Goal: Task Accomplishment & Management: Manage account settings

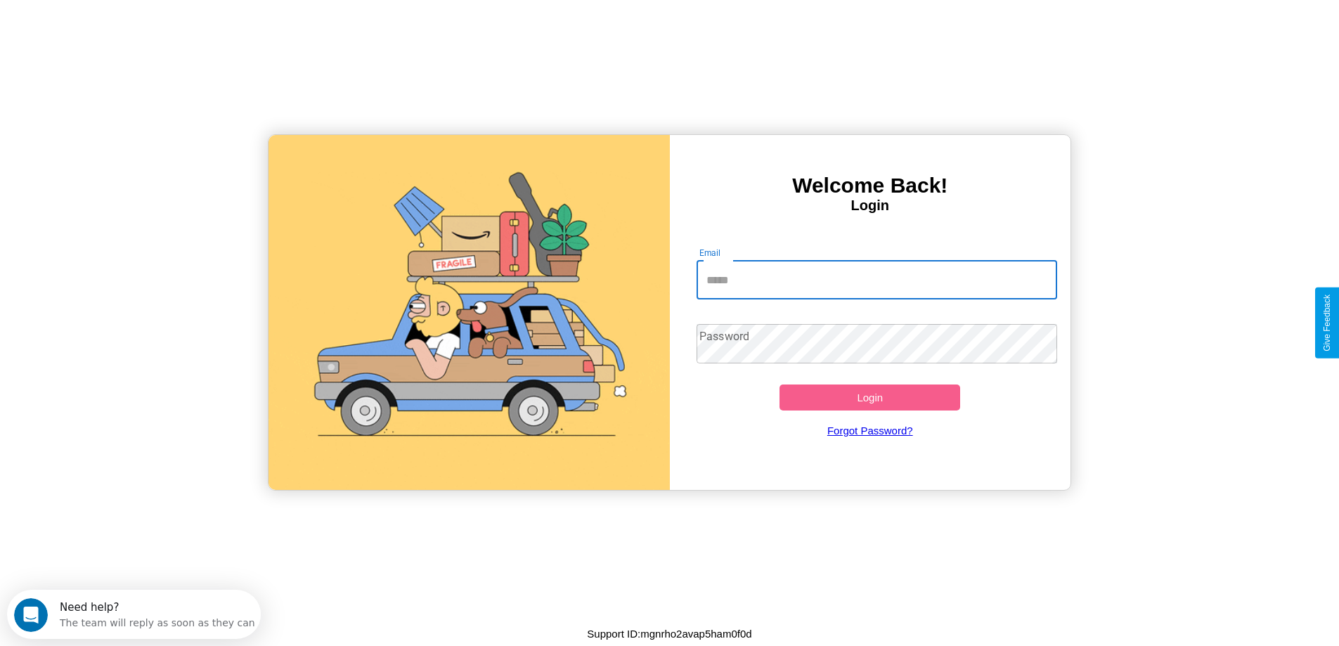
click at [877, 280] on input "Email" at bounding box center [877, 279] width 361 height 39
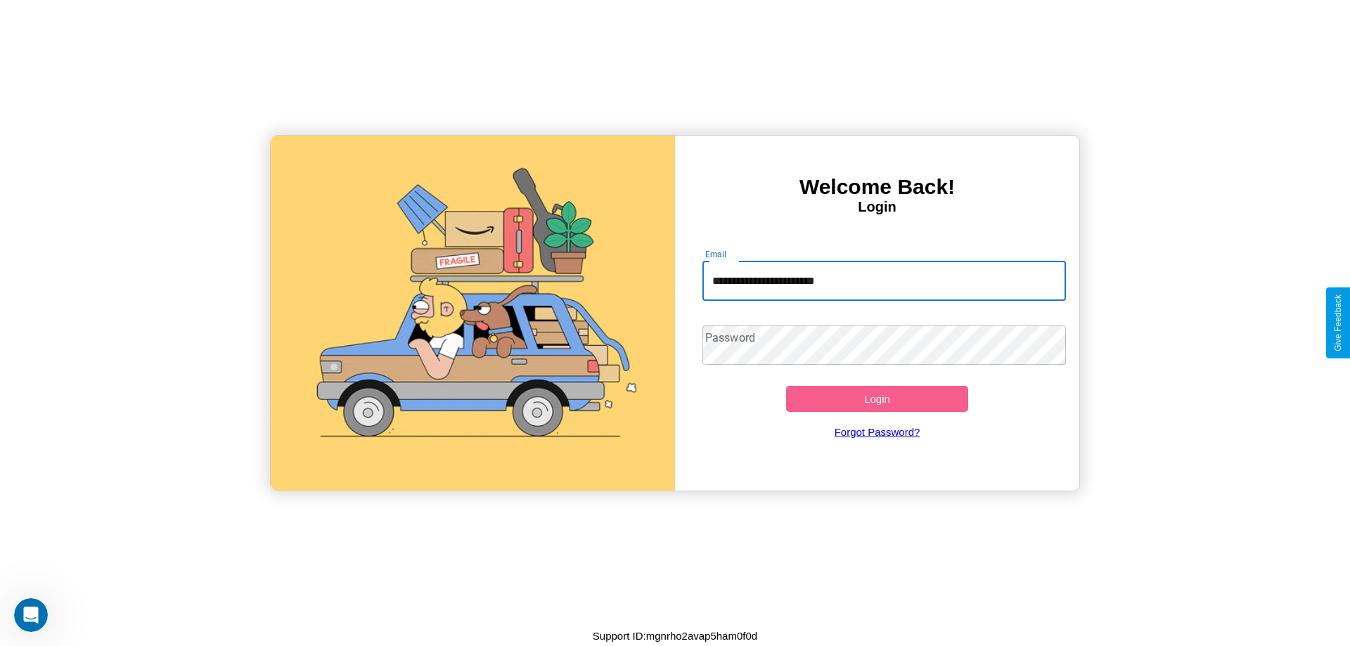
type input "**********"
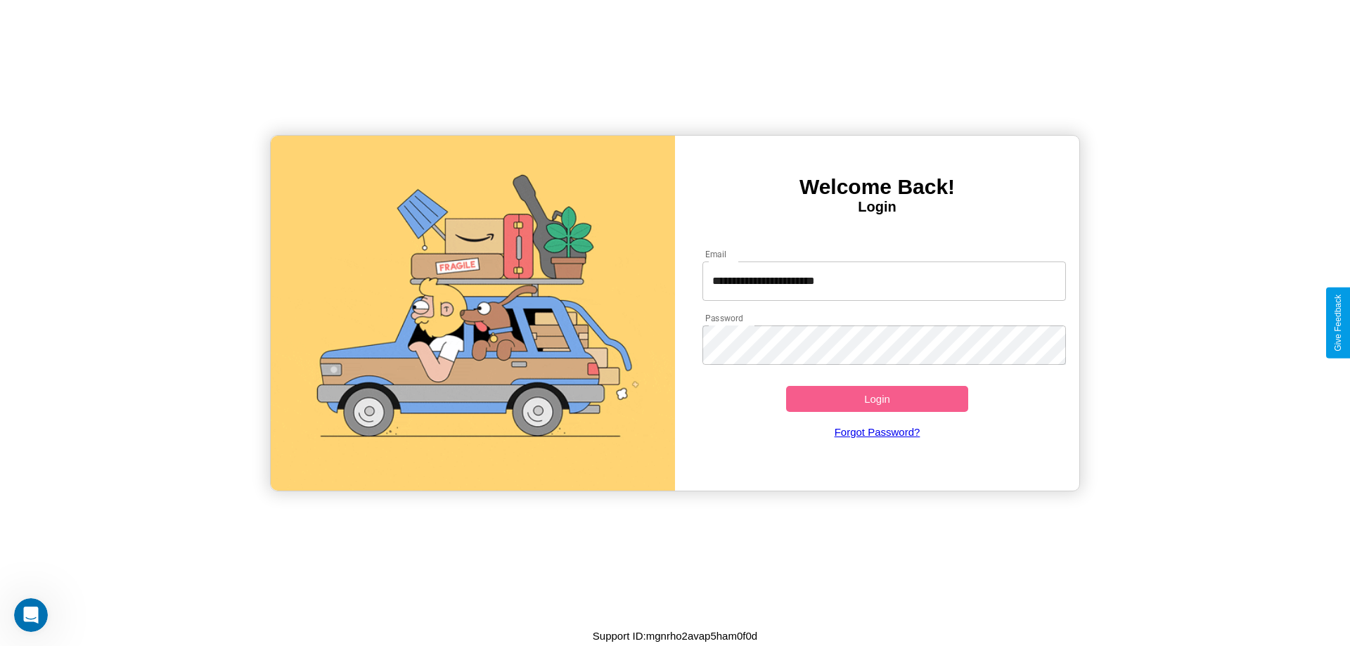
click at [877, 399] on button "Login" at bounding box center [877, 399] width 182 height 26
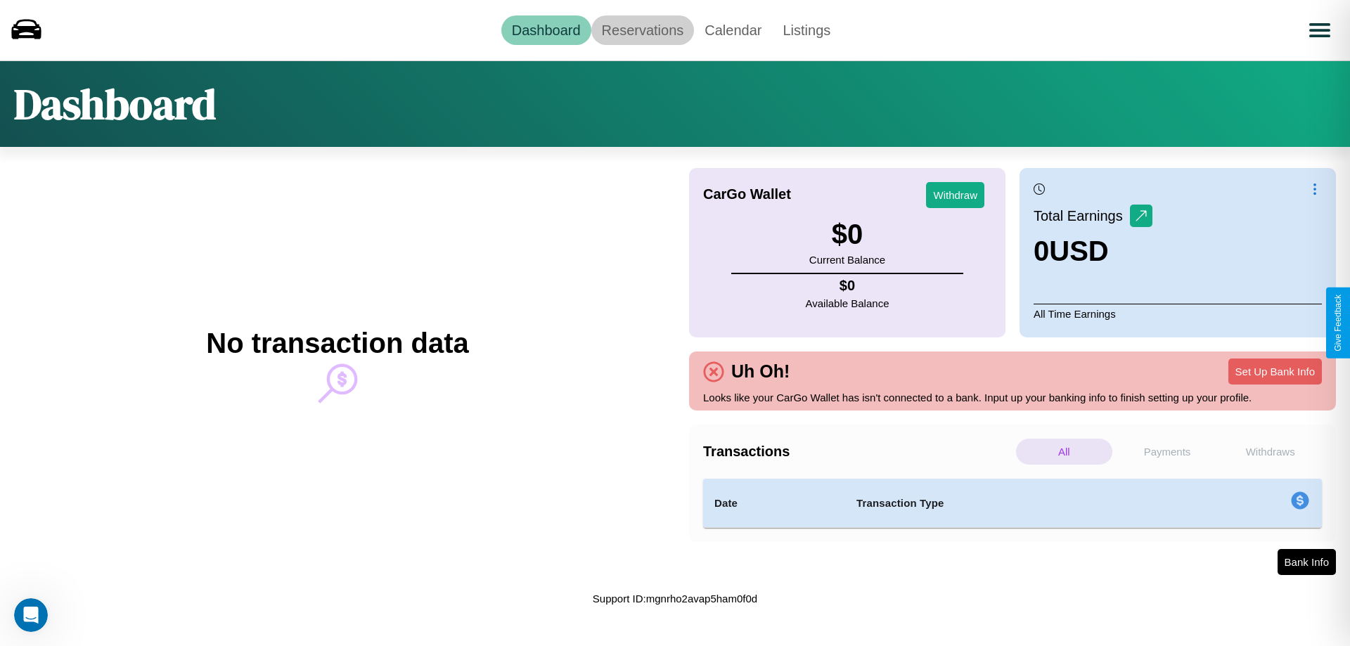
click at [642, 30] on link "Reservations" at bounding box center [642, 30] width 103 height 30
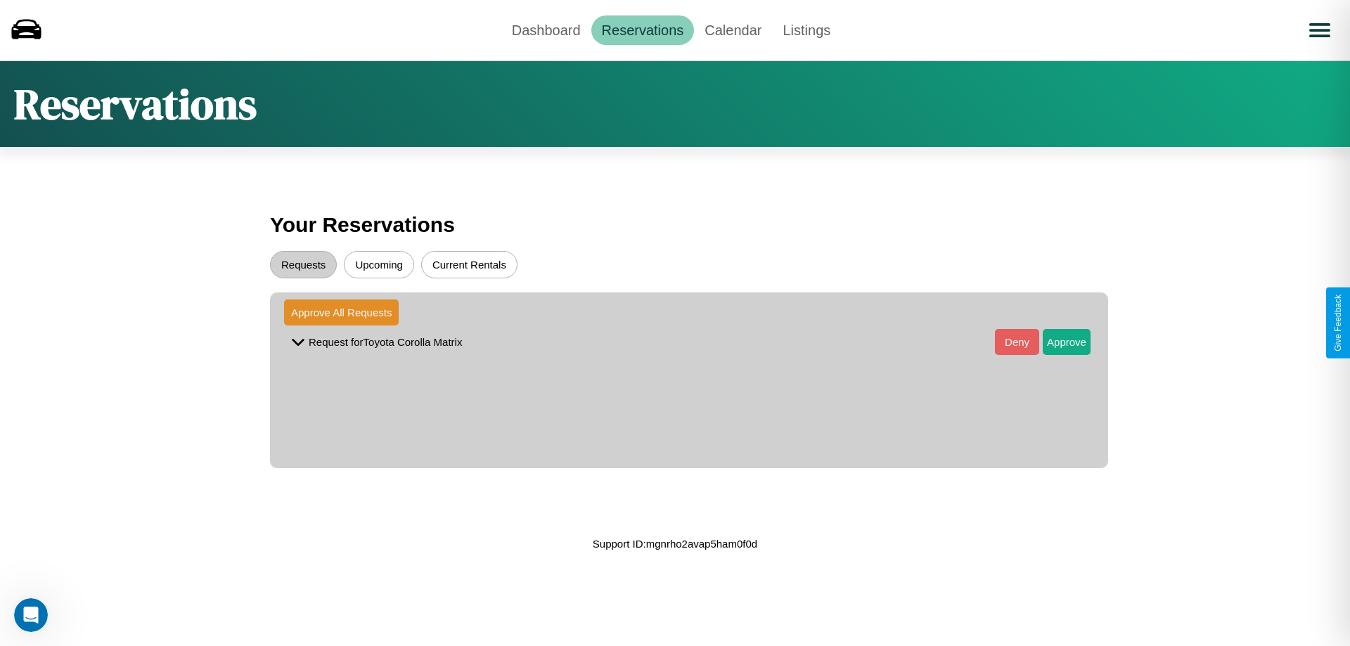
click at [379, 264] on button "Upcoming" at bounding box center [379, 264] width 70 height 27
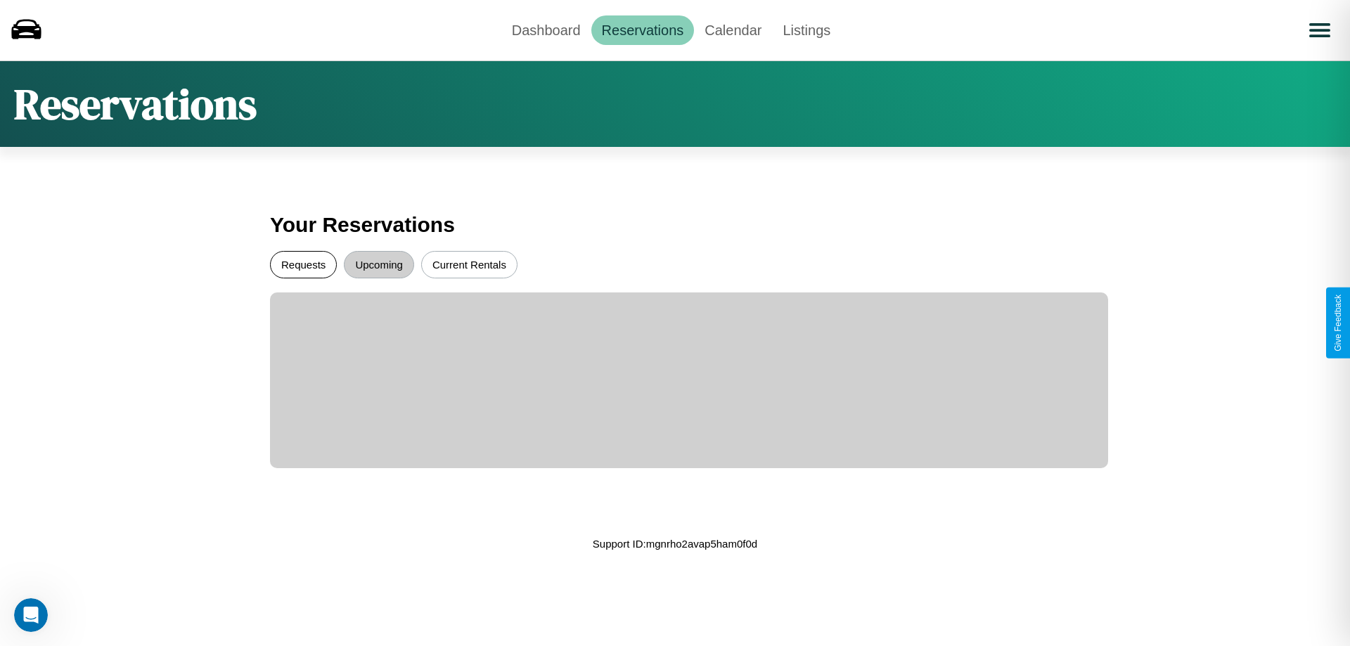
click at [303, 264] on button "Requests" at bounding box center [303, 264] width 67 height 27
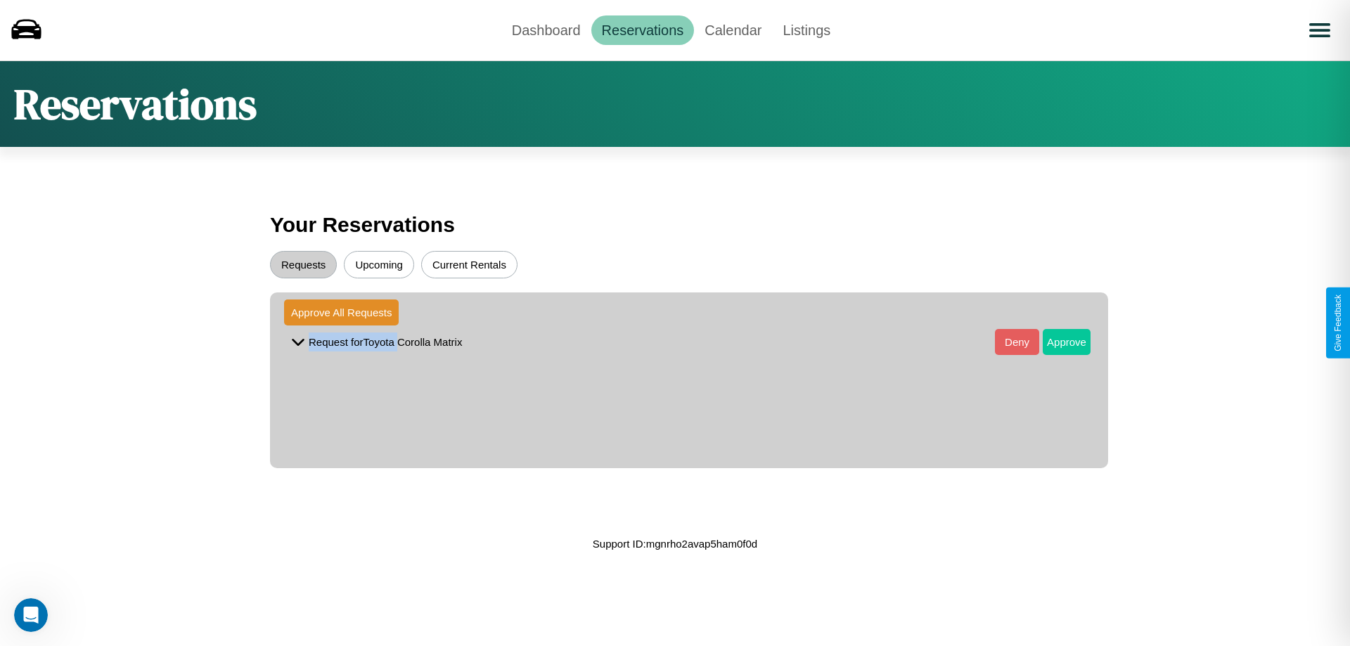
click at [1056, 342] on button "Approve" at bounding box center [1067, 342] width 48 height 26
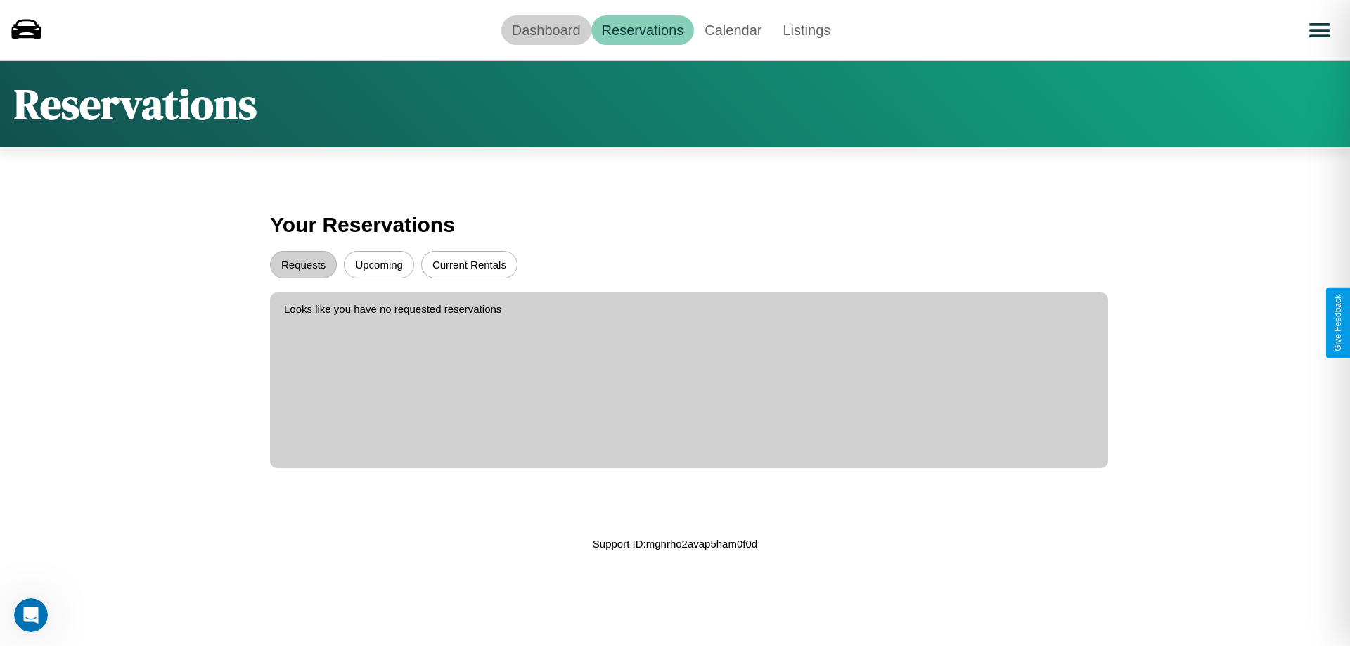
click at [546, 30] on link "Dashboard" at bounding box center [546, 30] width 90 height 30
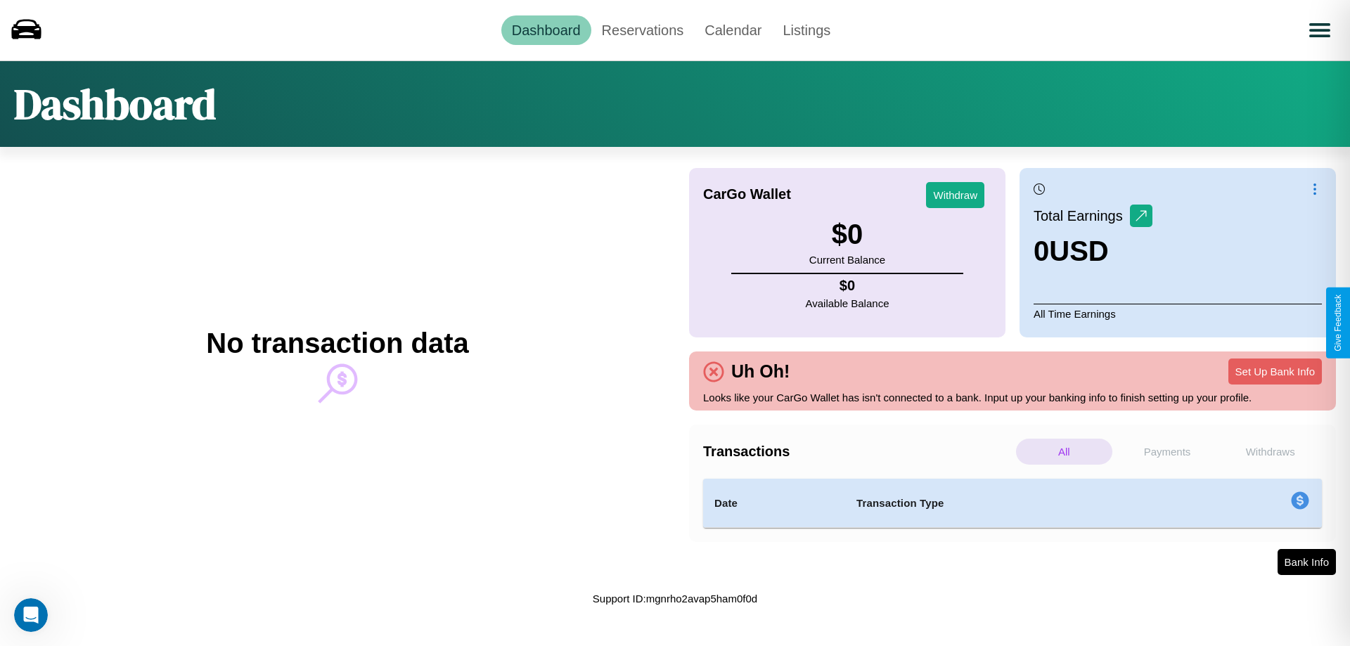
click at [1270, 451] on p "Withdraws" at bounding box center [1270, 452] width 96 height 26
